Goal: Complete application form: Complete application form

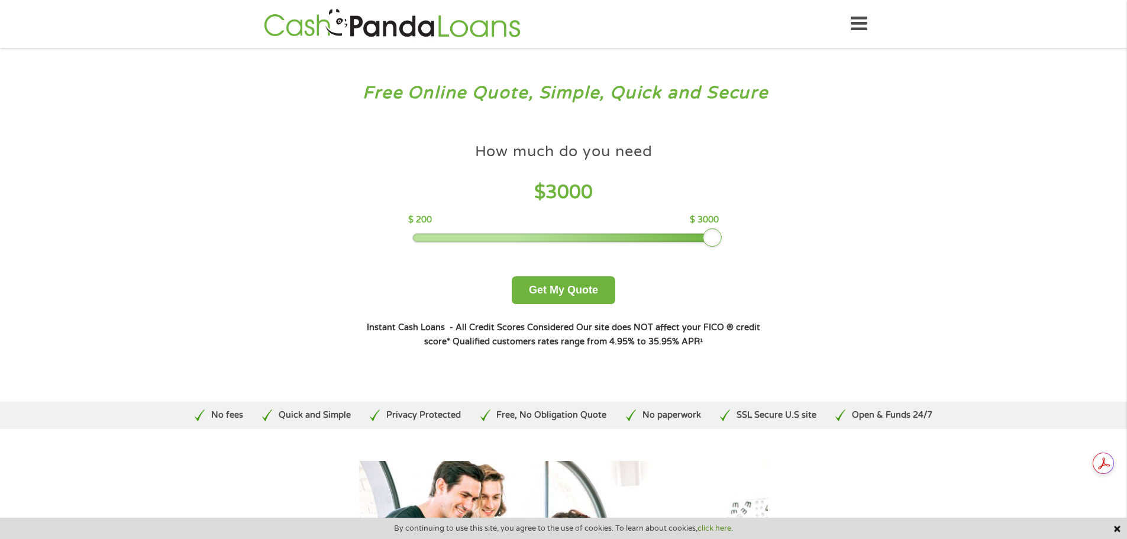
drag, startPoint x: 495, startPoint y: 234, endPoint x: 825, endPoint y: 250, distance: 330.4
click at [825, 250] on div "Free Online Quote, Simple, Quick and Secure How much do you need? $300 $500 $75…" at bounding box center [563, 225] width 1127 height 354
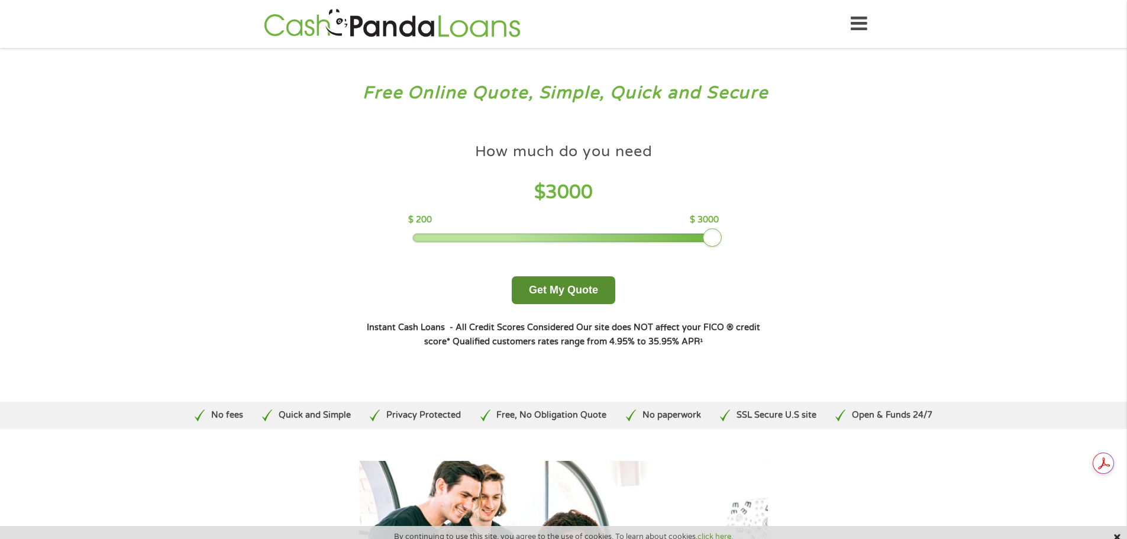
click at [573, 290] on button "Get My Quote" at bounding box center [564, 290] width 104 height 28
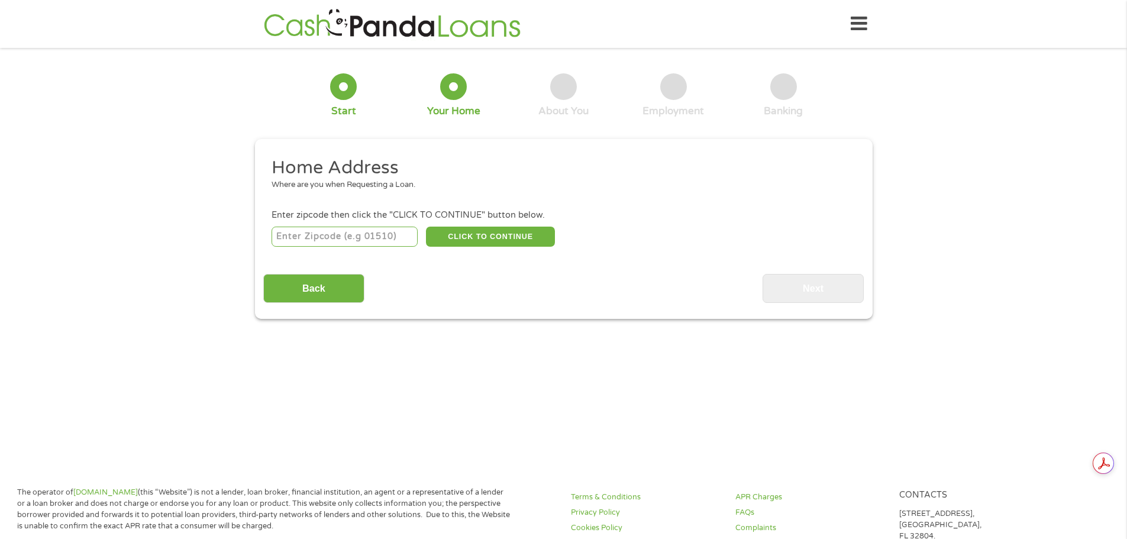
click at [394, 238] on input "number" at bounding box center [344, 237] width 146 height 20
type input "75428"
click at [522, 242] on button "CLICK TO CONTINUE" at bounding box center [490, 237] width 129 height 20
type input "75428"
type input "Commerce"
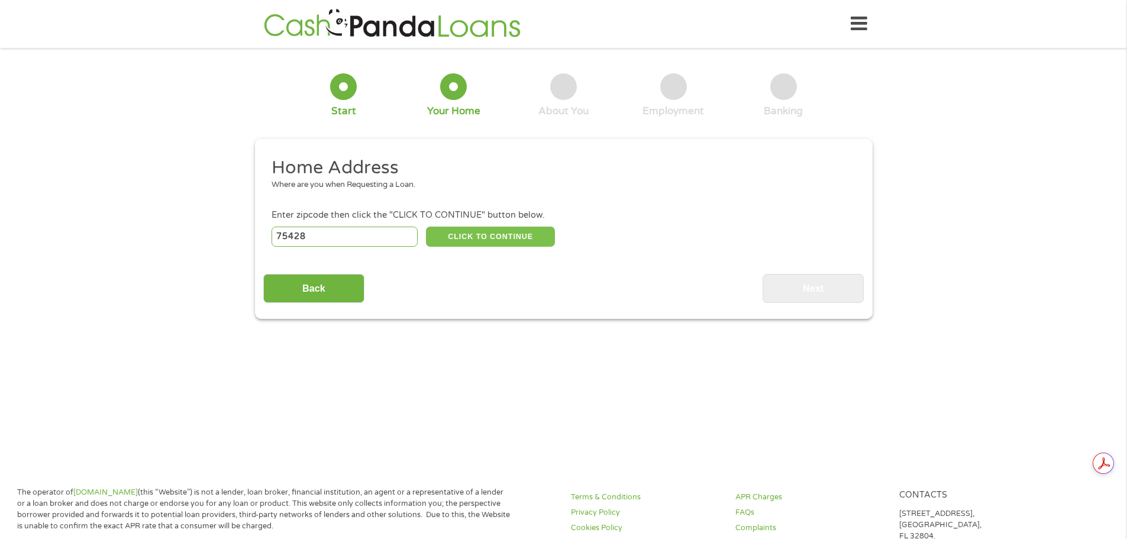
select select "[US_STATE]"
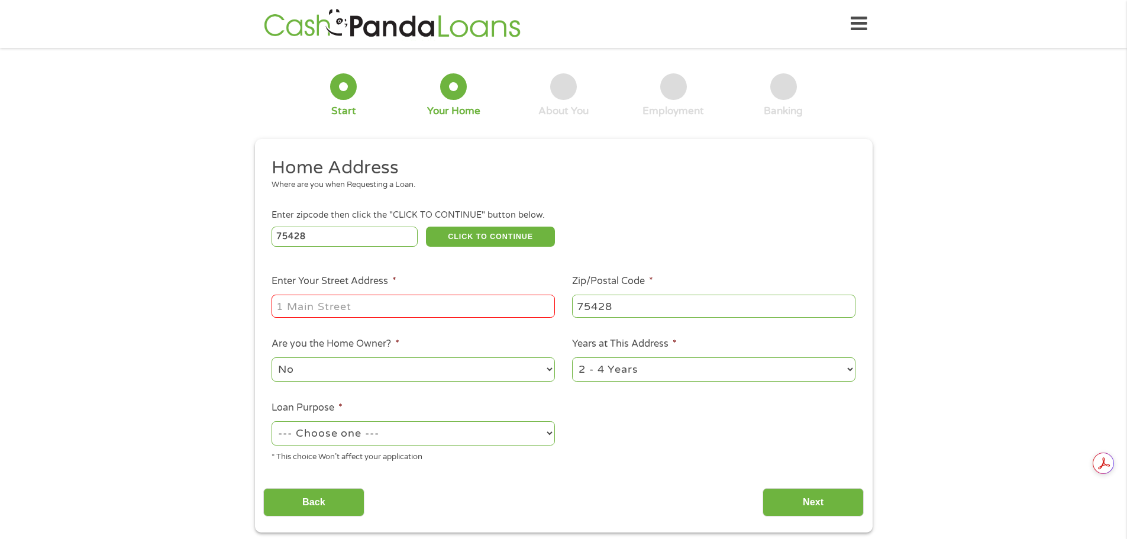
click at [501, 316] on input "Enter Your Street Address *" at bounding box center [412, 306] width 283 height 22
type input "1213 [PERSON_NAME] St"
click at [631, 386] on ul "Home Address Where are you when Requesting a Loan. Enter zipcode then click the…" at bounding box center [563, 314] width 600 height 316
click at [648, 371] on select "1 Year or less 1 - 2 Years 2 - 4 Years Over 4 Years" at bounding box center [713, 369] width 283 height 24
select select "24months"
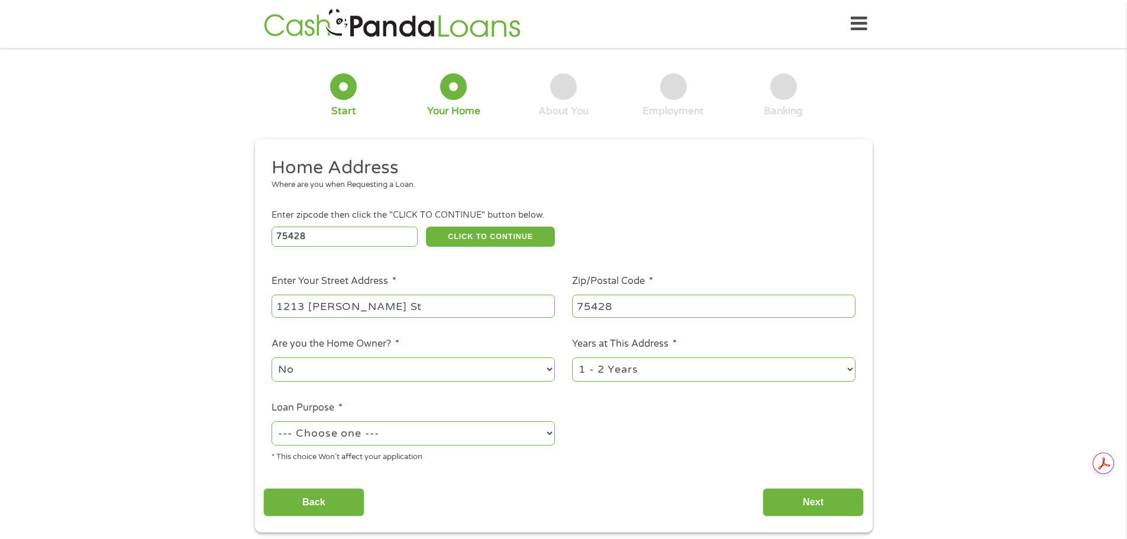
click at [572, 357] on select "1 Year or less 1 - 2 Years 2 - 4 Years Over 4 Years" at bounding box center [713, 369] width 283 height 24
click at [493, 434] on select "--- Choose one --- Pay Bills Debt Consolidation Home Improvement Major Purchase…" at bounding box center [412, 433] width 283 height 24
select select "paybills"
click at [271, 421] on select "--- Choose one --- Pay Bills Debt Consolidation Home Improvement Major Purchase…" at bounding box center [412, 433] width 283 height 24
click at [853, 506] on input "Next" at bounding box center [812, 502] width 101 height 29
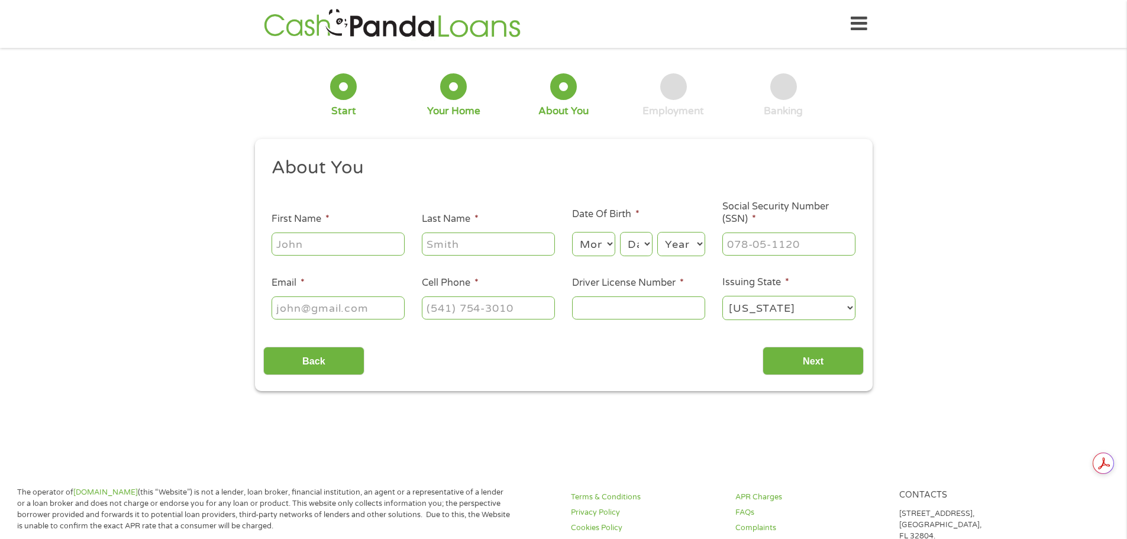
scroll to position [5, 5]
click at [340, 229] on li "First Name *" at bounding box center [338, 235] width 150 height 46
click at [345, 241] on input "First Name *" at bounding box center [337, 243] width 133 height 22
type input "[PERSON_NAME]"
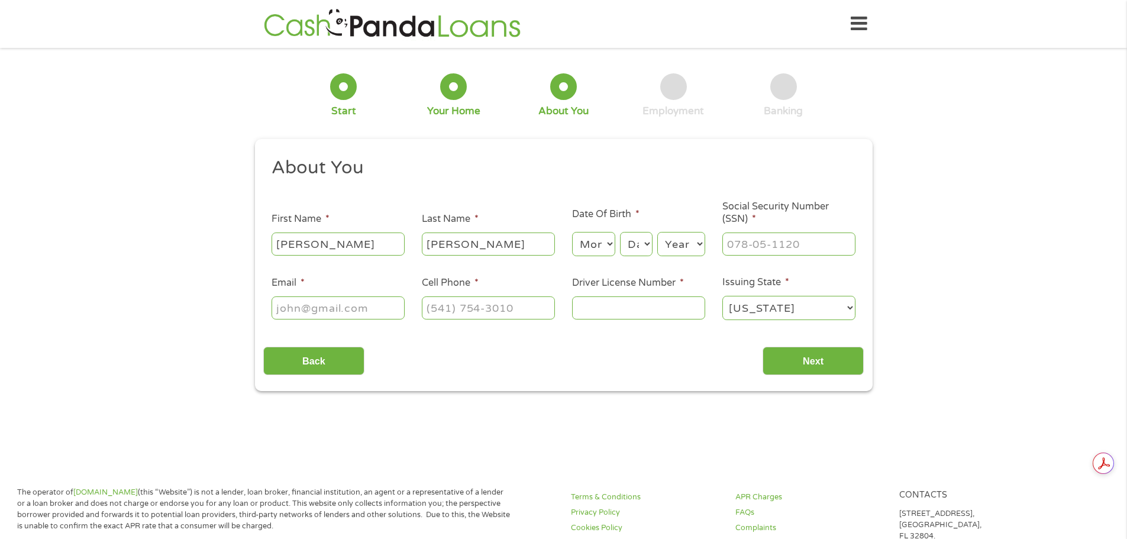
click at [580, 244] on select "Month 1 2 3 4 5 6 7 8 9 10 11 12" at bounding box center [593, 244] width 43 height 24
select select "4"
click at [572, 232] on select "Month 1 2 3 4 5 6 7 8 9 10 11 12" at bounding box center [593, 244] width 43 height 24
click at [638, 262] on ul "About You This field is hidden when viewing the form Title * --- Choose one ---…" at bounding box center [563, 243] width 600 height 174
click at [640, 235] on select "Day 1 2 3 4 5 6 7 8 9 10 11 12 13 14 15 16 17 18 19 20 21 22 23 24 25 26 27 28 …" at bounding box center [636, 244] width 32 height 24
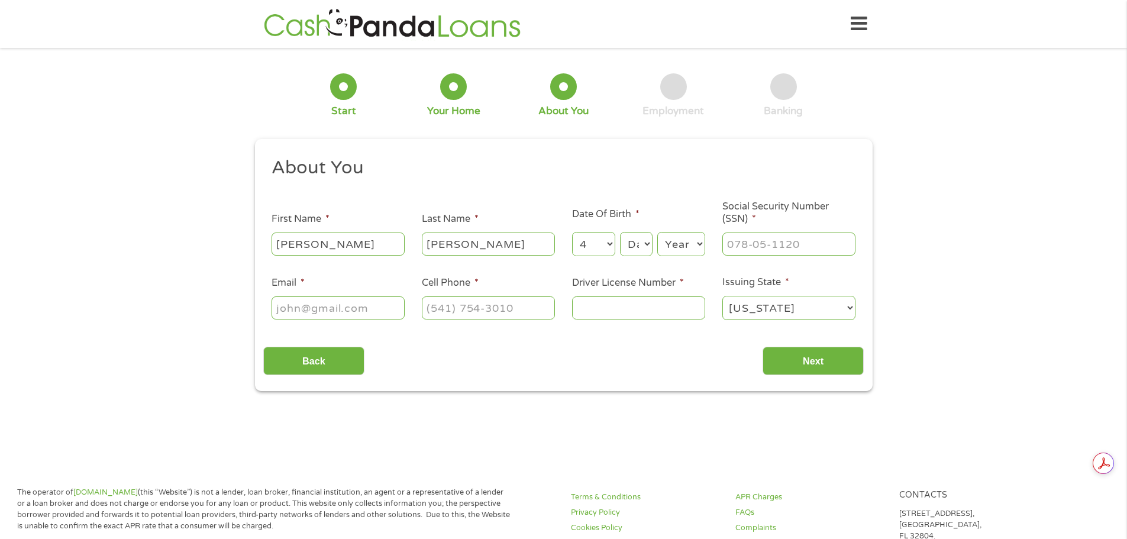
select select "25"
click at [620, 232] on select "Day 1 2 3 4 5 6 7 8 9 10 11 12 13 14 15 16 17 18 19 20 21 22 23 24 25 26 27 28 …" at bounding box center [636, 244] width 32 height 24
click at [686, 228] on div "Month Month 1 2 3 4 5 6 7 8 9 10 11 12 Day Day 1 2 3 4 5 6 7 8 9 10 11 12 13 14…" at bounding box center [638, 242] width 133 height 33
click at [686, 240] on select "Year [DATE] 2006 2005 2004 2003 2002 2001 2000 1999 1998 1997 1996 1995 1994 19…" at bounding box center [681, 244] width 48 height 24
select select "1989"
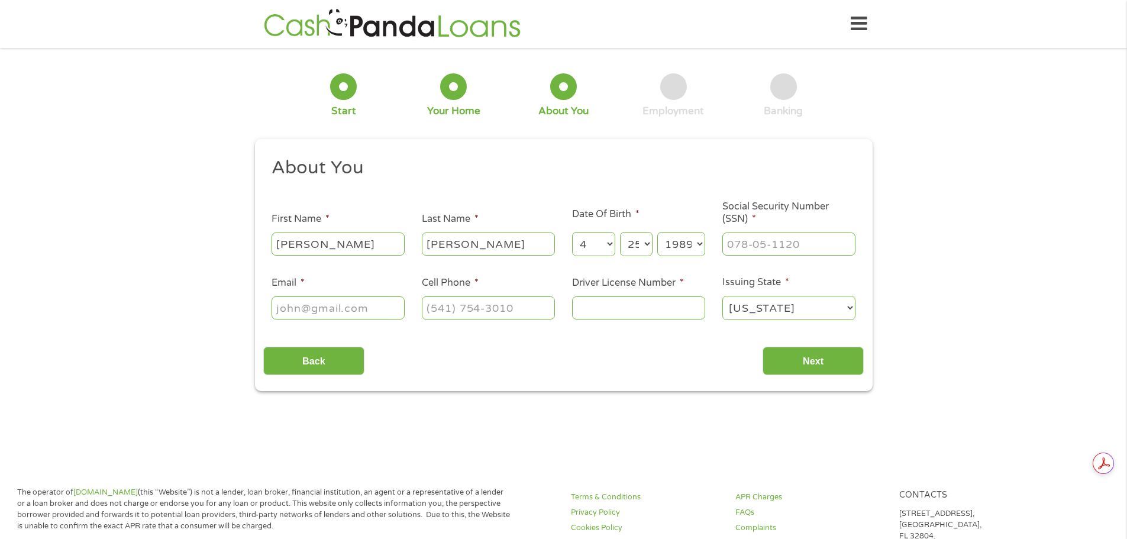
click at [657, 232] on select "Year [DATE] 2006 2005 2004 2003 2002 2001 2000 1999 1998 1997 1996 1995 1994 19…" at bounding box center [681, 244] width 48 height 24
click at [767, 244] on input "___-__-____" at bounding box center [788, 243] width 133 height 22
type input "644-09-2277"
click at [335, 306] on input "Email *" at bounding box center [337, 307] width 133 height 22
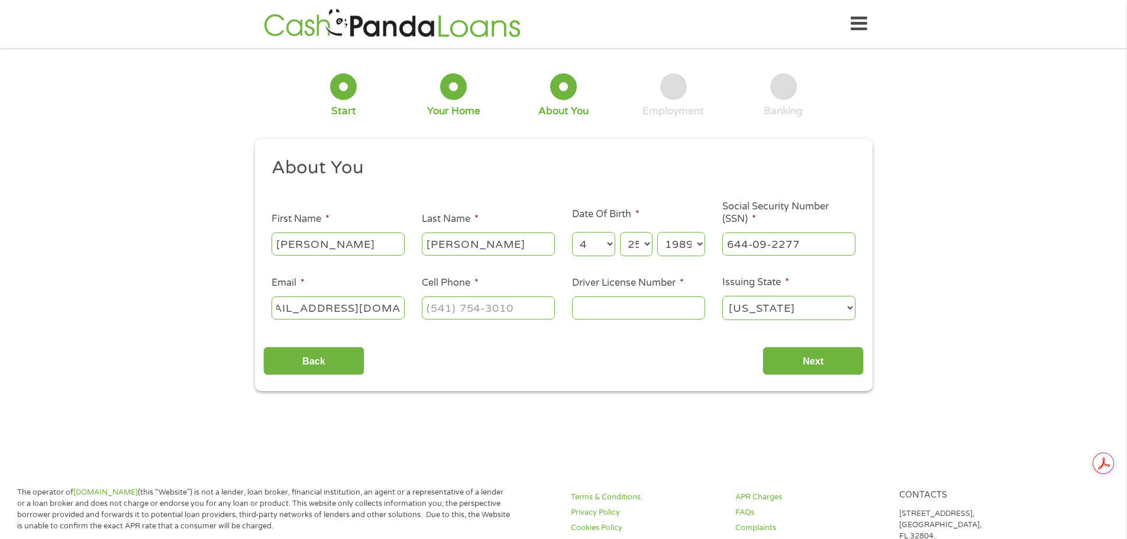
type input "[EMAIL_ADDRESS][DOMAIN_NAME]"
type input "[PHONE_NUMBER]"
type input "22059976"
click at [807, 366] on input "Next" at bounding box center [812, 361] width 101 height 29
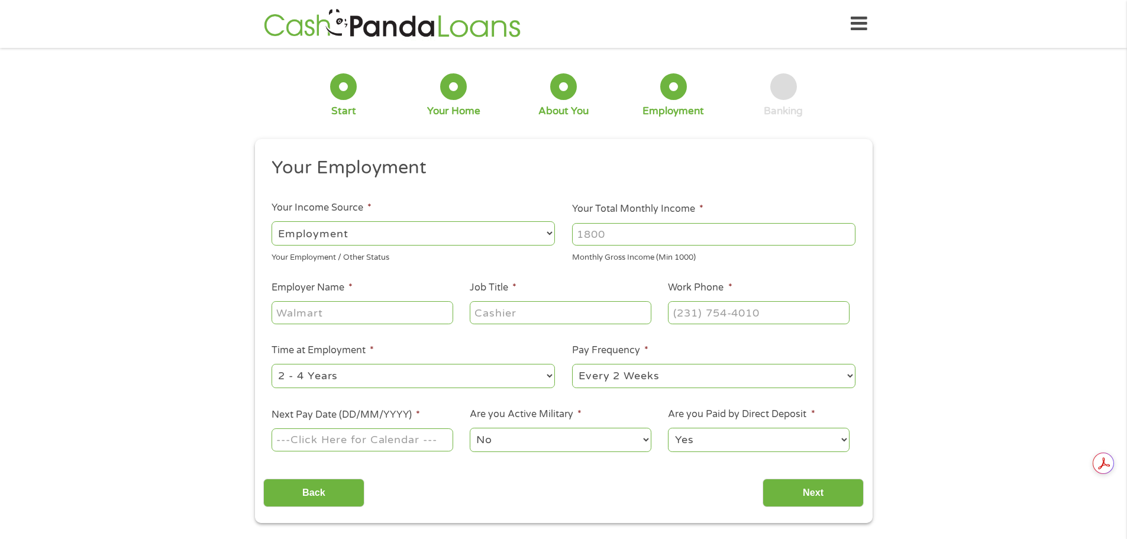
scroll to position [5, 5]
click at [657, 231] on input "Your Total Monthly Income *" at bounding box center [713, 234] width 283 height 22
type input "5300"
click at [416, 320] on input "Employer Name *" at bounding box center [361, 312] width 181 height 22
type input "[GEOGRAPHIC_DATA][US_STATE] AM"
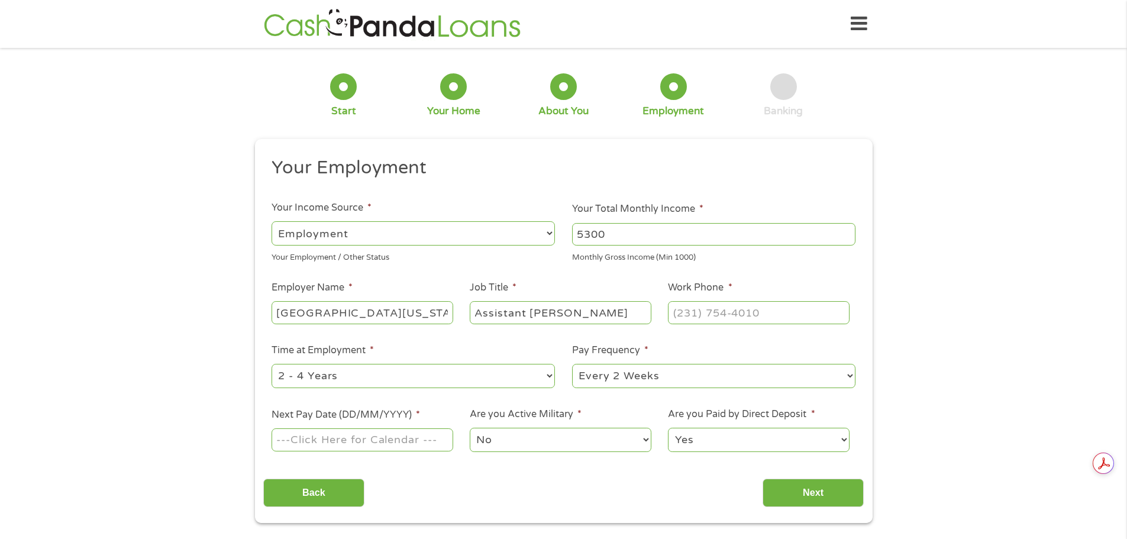
type input "Assistant [PERSON_NAME]"
type input "[PHONE_NUMBER]"
click at [450, 382] on select "--- Choose one --- 1 Year or less 1 - 2 Years 2 - 4 Years Over 4 Years" at bounding box center [412, 376] width 283 height 24
select select "60months"
click at [271, 364] on select "--- Choose one --- 1 Year or less 1 - 2 Years 2 - 4 Years Over 4 Years" at bounding box center [412, 376] width 283 height 24
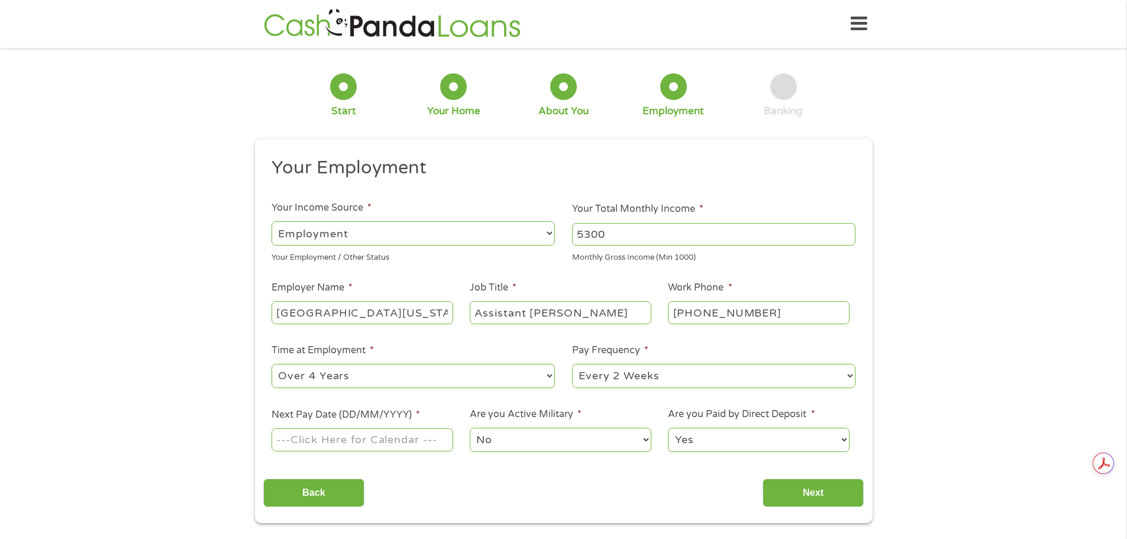
click at [672, 367] on select "--- Choose one --- Every 2 Weeks Every Week Monthly Semi-Monthly" at bounding box center [713, 376] width 283 height 24
select select "monthly"
click at [572, 364] on select "--- Choose one --- Every 2 Weeks Every Week Monthly Semi-Monthly" at bounding box center [713, 376] width 283 height 24
click at [418, 450] on input "Next Pay Date (DD/MM/YYYY) *" at bounding box center [361, 439] width 181 height 22
click at [377, 291] on div "August January February March April May June July August September October Nove…" at bounding box center [312, 323] width 137 height 119
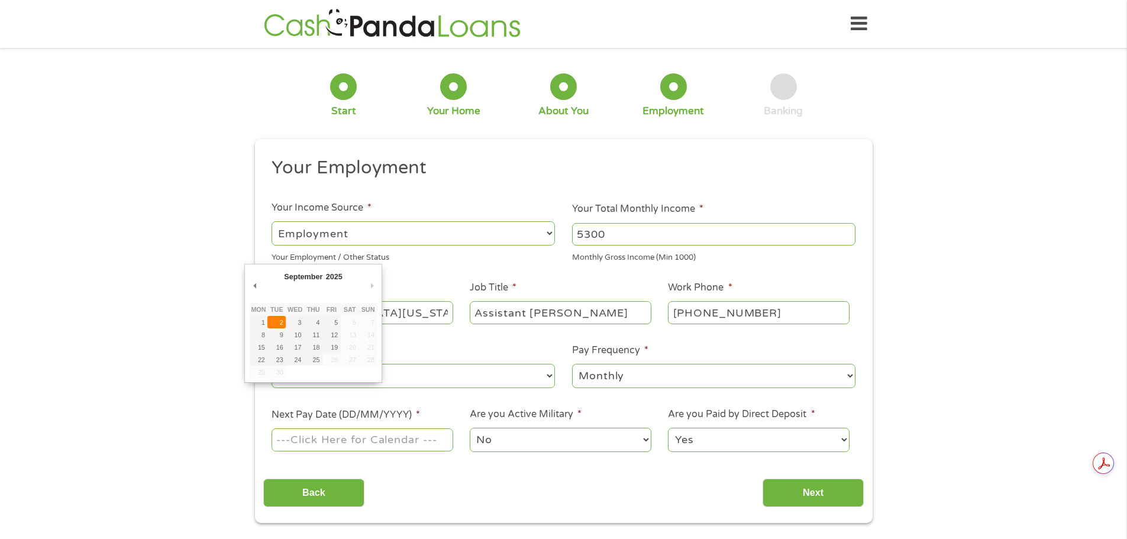
type input "[DATE]"
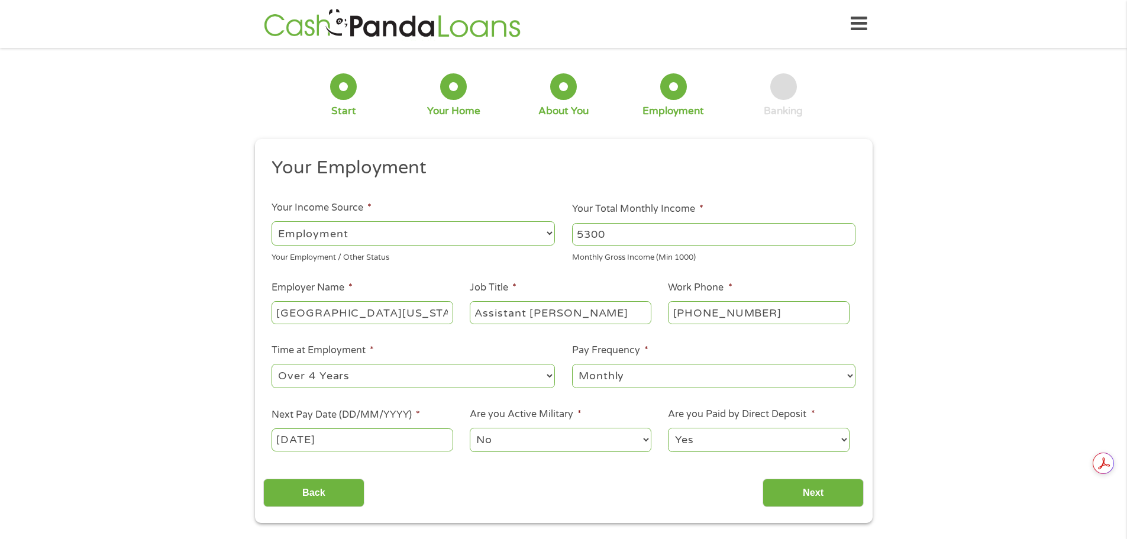
click at [536, 440] on select "No Yes" at bounding box center [560, 440] width 181 height 24
drag, startPoint x: 877, startPoint y: 422, endPoint x: 864, endPoint y: 441, distance: 22.8
click at [877, 422] on div "1 Start 2 Your Home 3 About You 4 Employment 5 Banking 6 This field is hidden w…" at bounding box center [563, 289] width 639 height 467
click at [840, 497] on input "Next" at bounding box center [812, 493] width 101 height 29
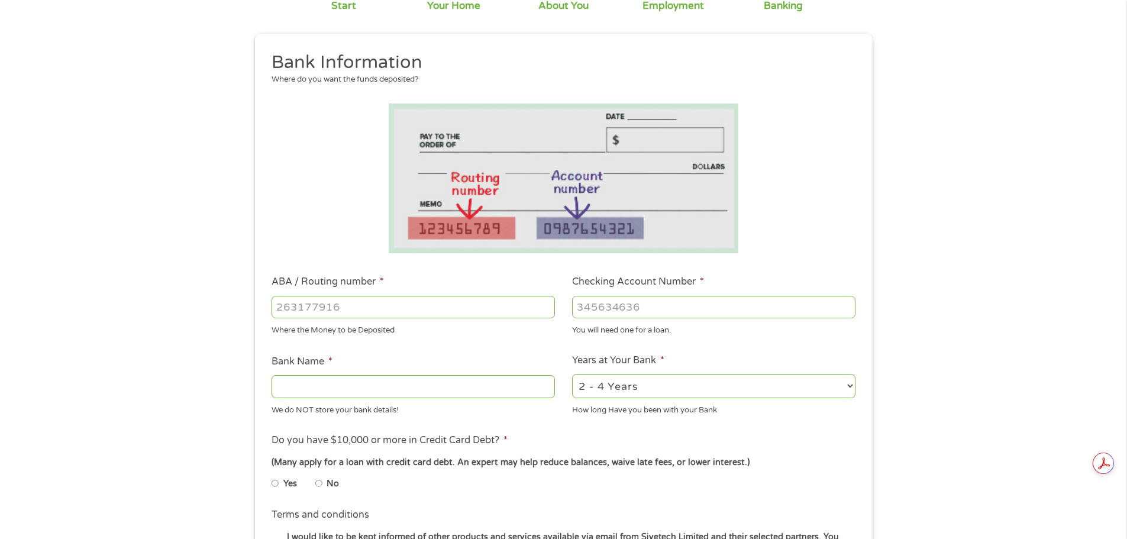
scroll to position [237, 0]
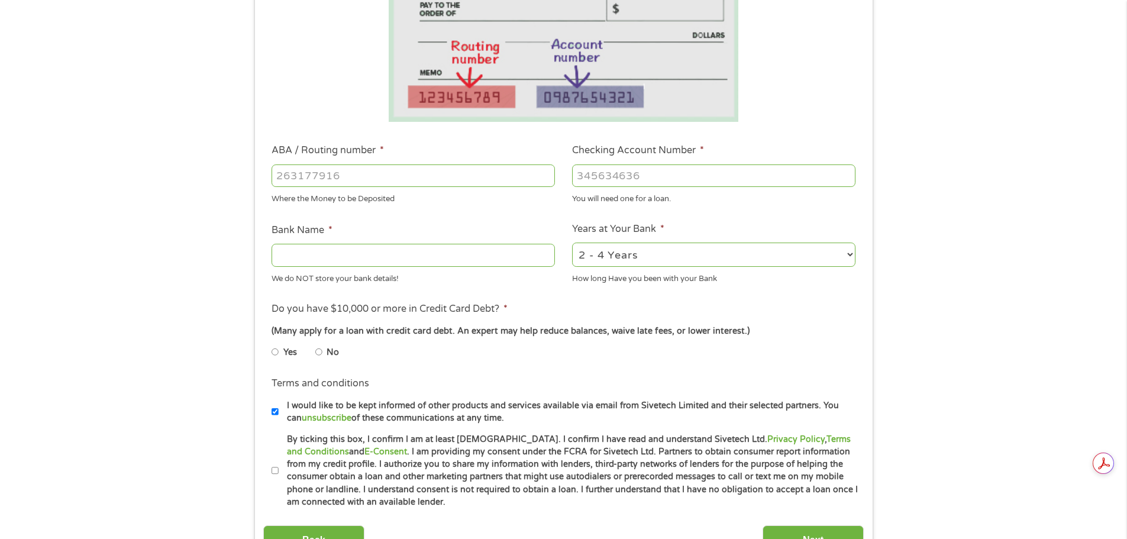
click at [480, 178] on input "ABA / Routing number *" at bounding box center [412, 175] width 283 height 22
type input "111000614"
type input "JPMORGAN CHASE BANK NA"
type input "517814433"
click at [854, 327] on div "(Many apply for a loan with credit card debt. An expert may help reduce balance…" at bounding box center [562, 331] width 583 height 13
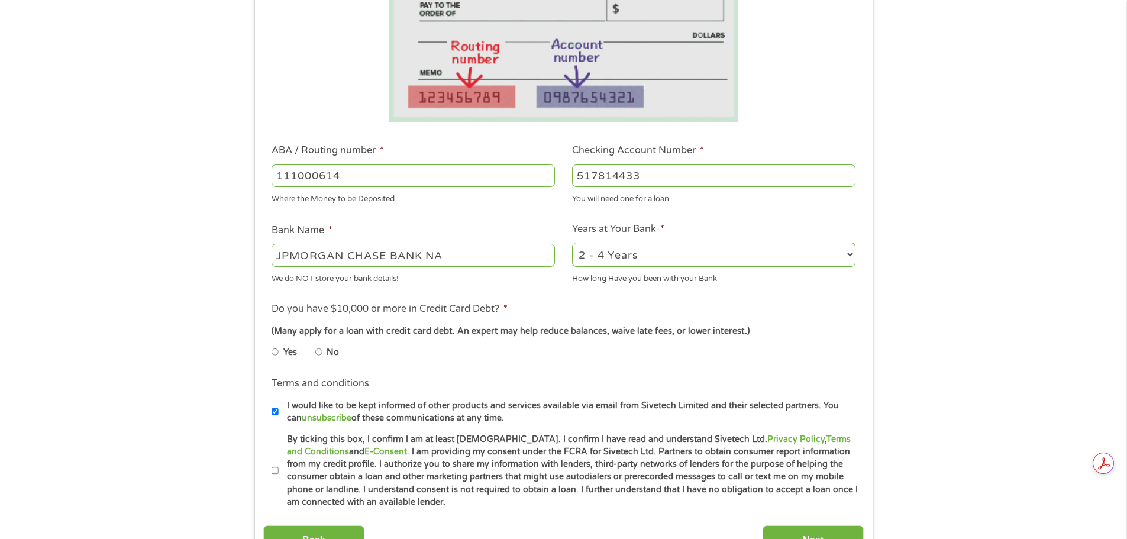
scroll to position [355, 0]
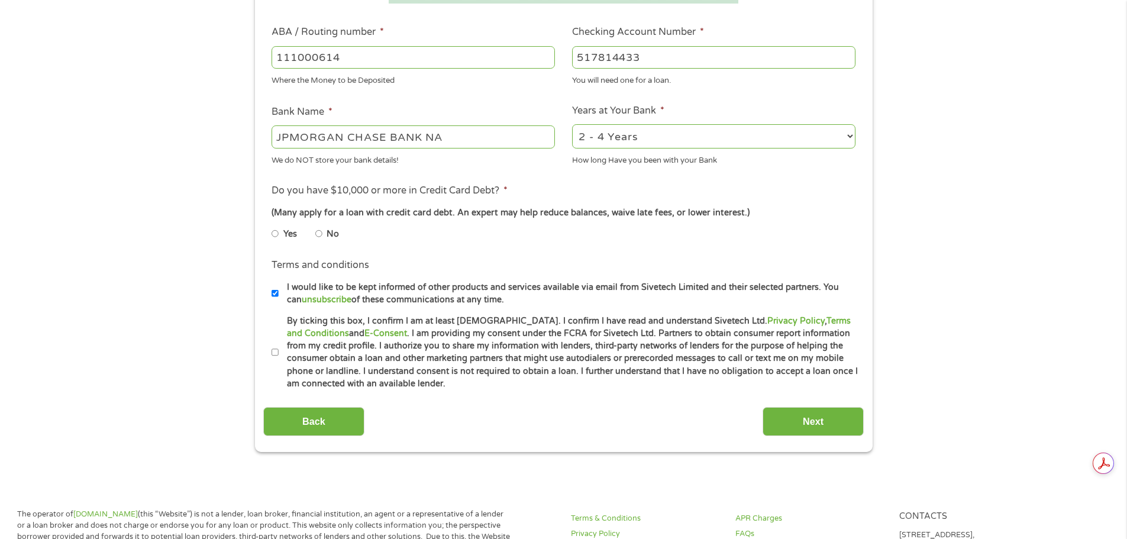
click at [275, 229] on input "Yes" at bounding box center [274, 233] width 7 height 19
radio input "true"
click at [256, 351] on div "This field is hidden when viewing the form gclid EAIaIQobChMIvurDnZyDjwMVr3R_AB…" at bounding box center [564, 118] width 618 height 668
click at [276, 352] on input "By ticking this box, I confirm I am at least [DEMOGRAPHIC_DATA]. I confirm I ha…" at bounding box center [274, 352] width 7 height 19
checkbox input "true"
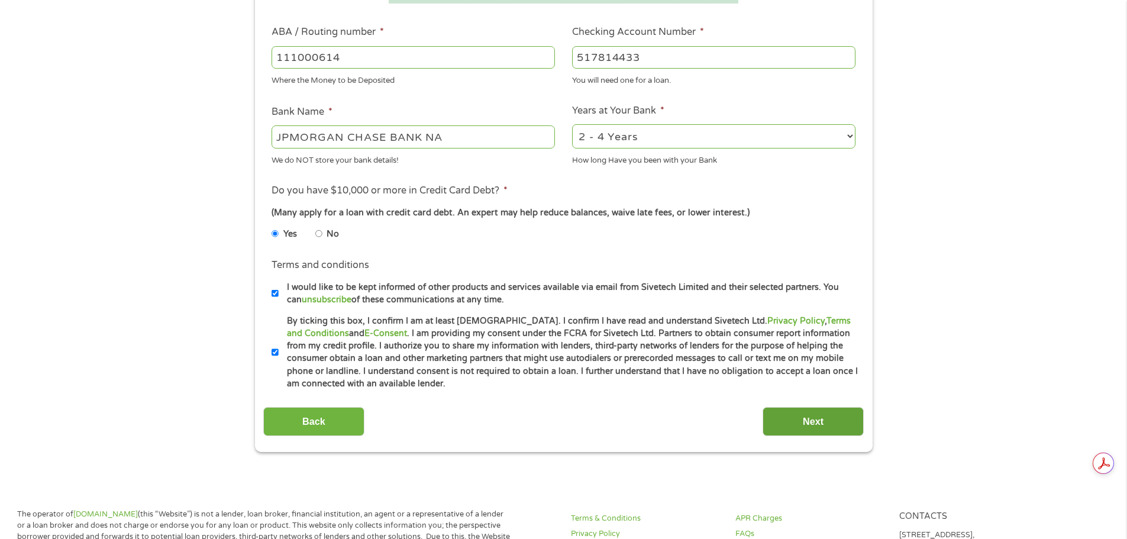
click at [805, 413] on input "Next" at bounding box center [812, 421] width 101 height 29
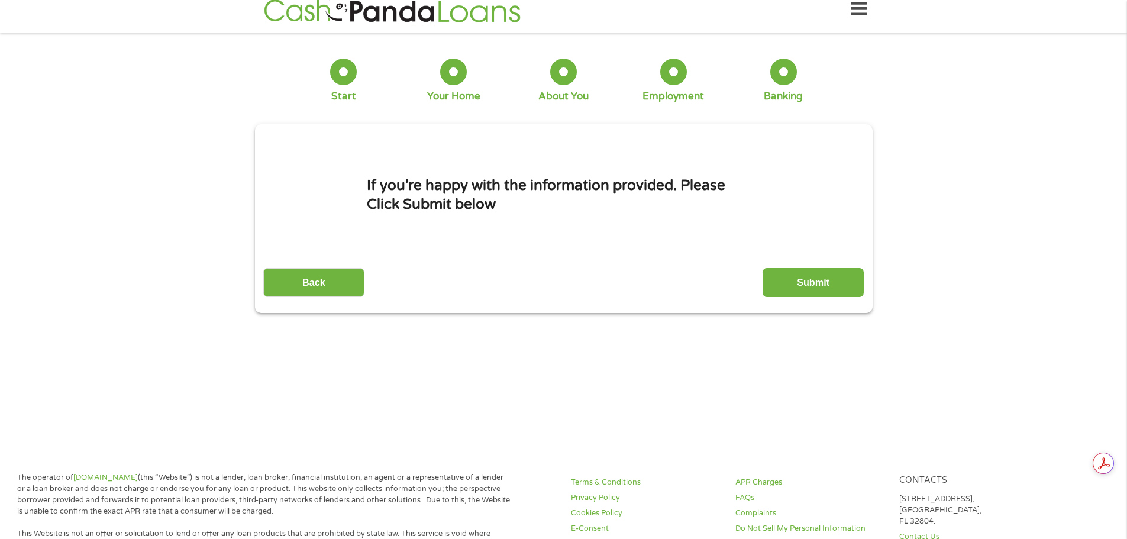
scroll to position [0, 0]
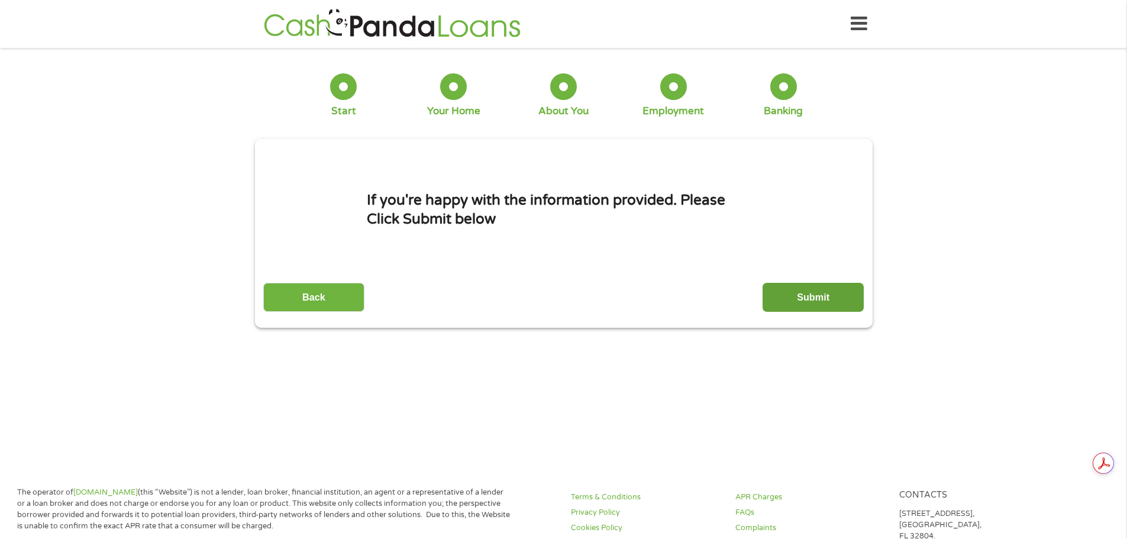
click at [832, 298] on input "Submit" at bounding box center [812, 297] width 101 height 29
